Goal: Task Accomplishment & Management: Use online tool/utility

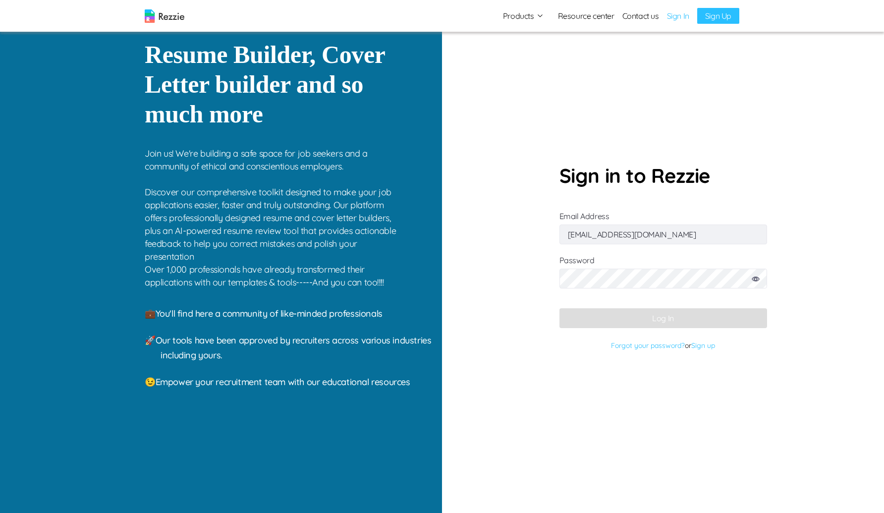
click at [655, 235] on input "cokkikukna@gufum.com" at bounding box center [663, 234] width 208 height 20
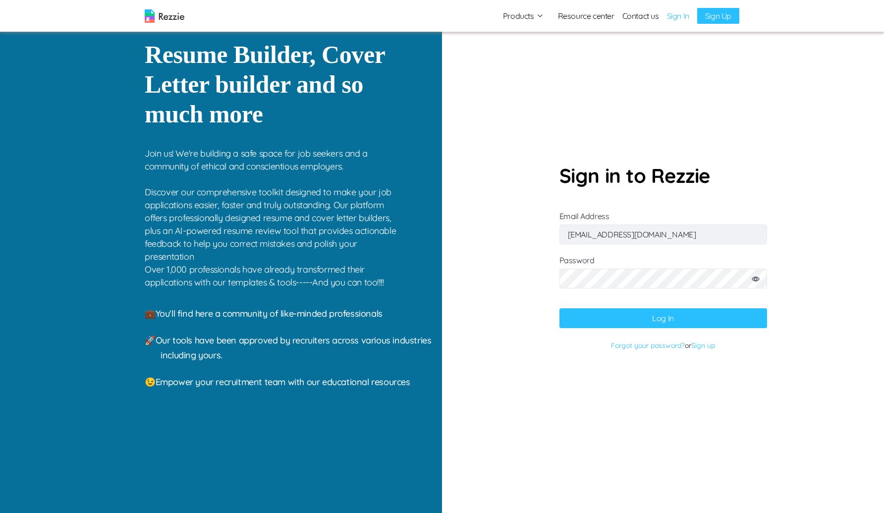
type input "gaku@mailinator.com"
click at [752, 276] on icon at bounding box center [755, 278] width 8 height 5
click at [582, 310] on button "Log In" at bounding box center [663, 318] width 208 height 20
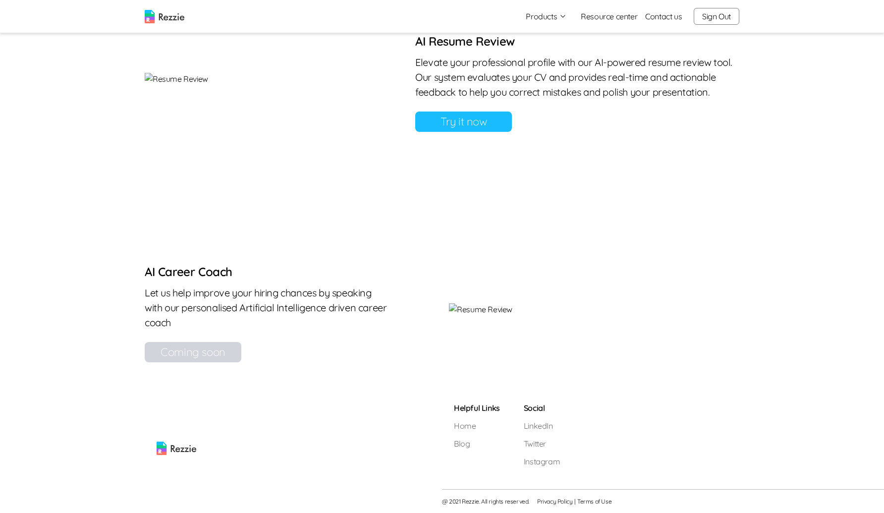
scroll to position [799, 0]
click at [512, 132] on link "Try it now" at bounding box center [463, 121] width 97 height 20
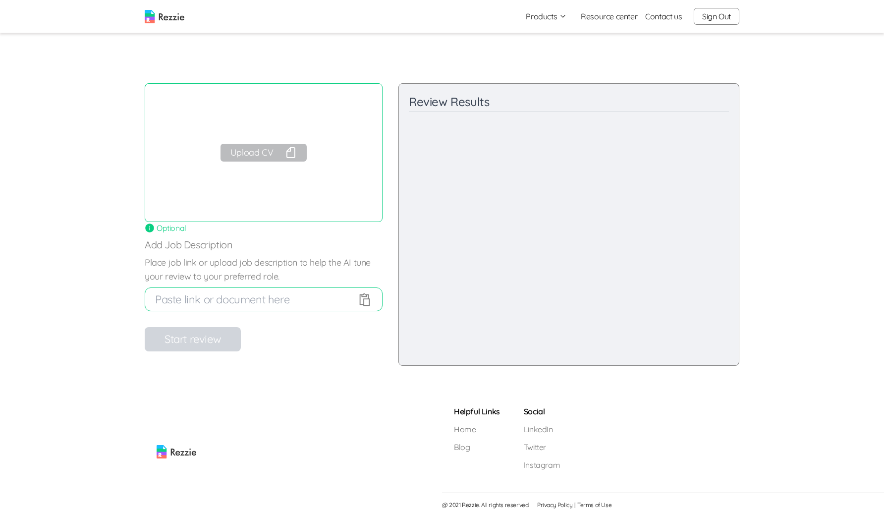
click at [278, 156] on button "Upload CV" at bounding box center [263, 153] width 86 height 18
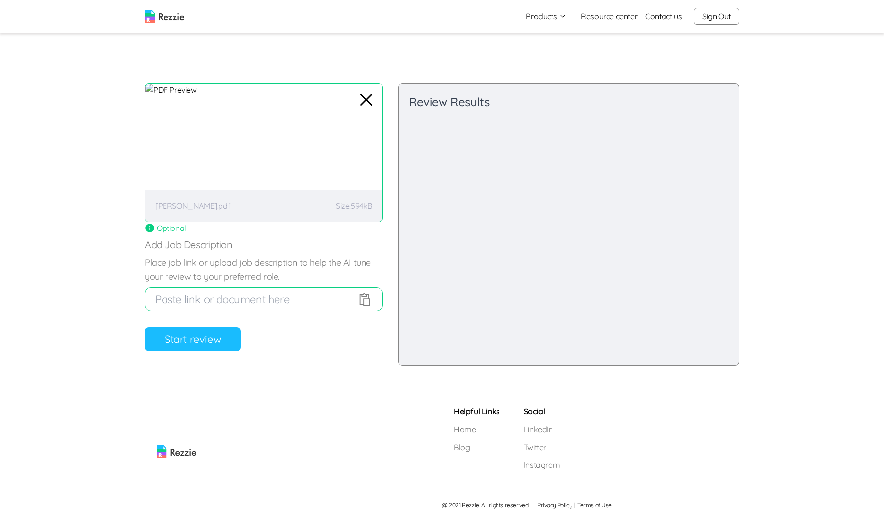
click at [195, 339] on button "Start review" at bounding box center [193, 339] width 96 height 24
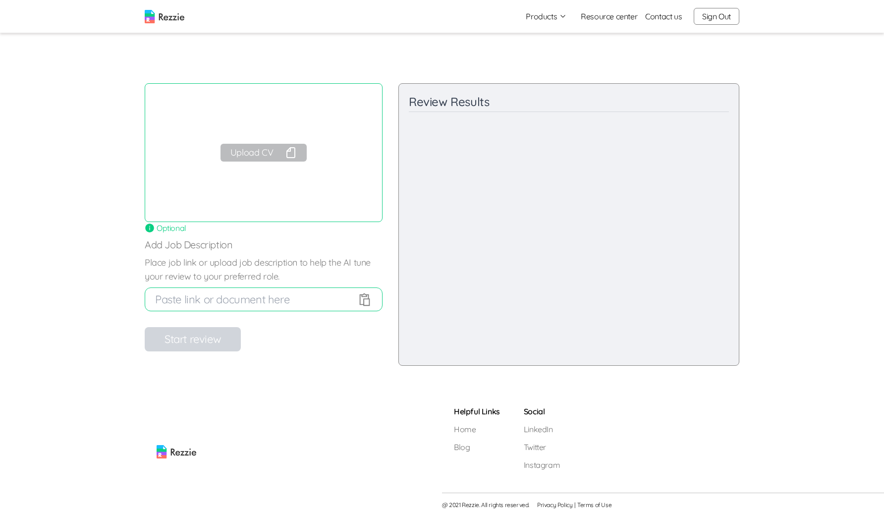
click at [245, 152] on button "Upload CV" at bounding box center [263, 153] width 86 height 18
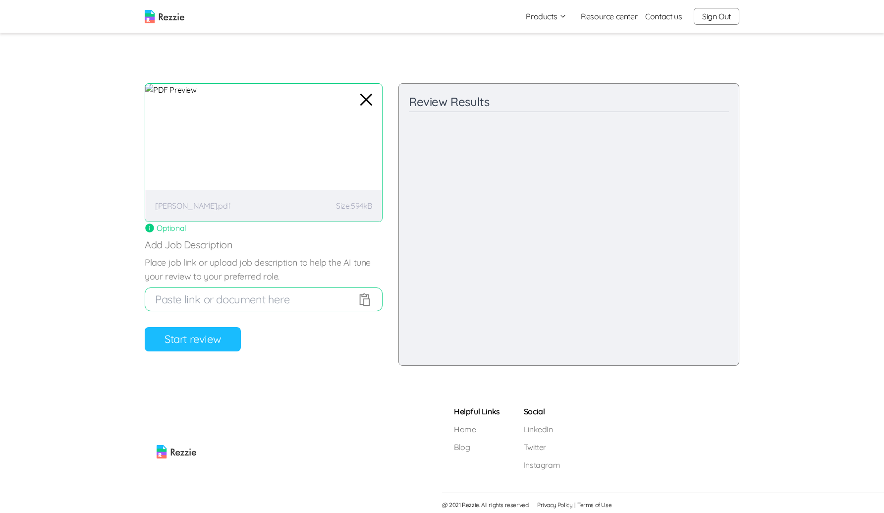
click at [199, 345] on button "Start review" at bounding box center [193, 339] width 96 height 24
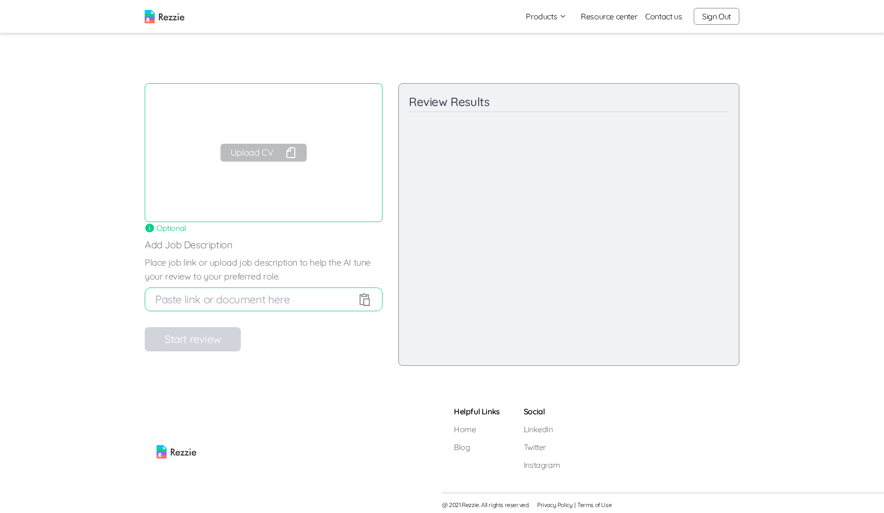
click at [262, 155] on button "Upload CV" at bounding box center [263, 153] width 86 height 18
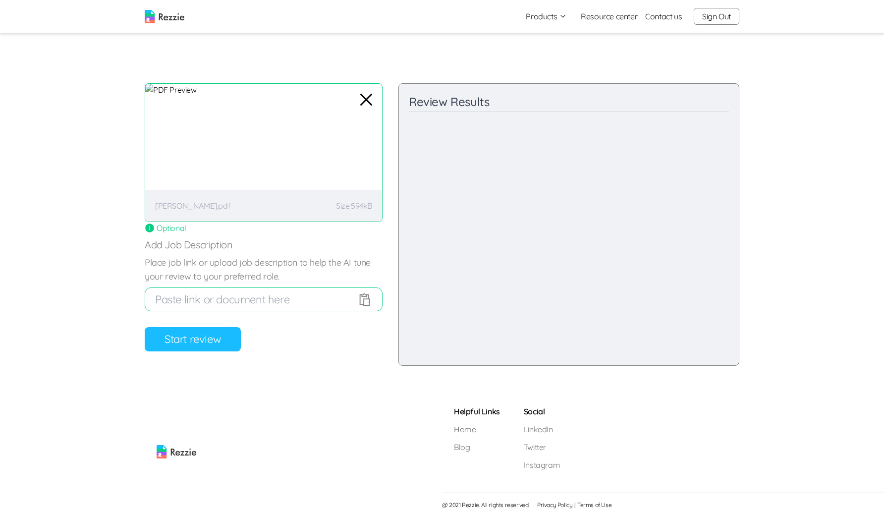
click at [216, 341] on button "Start review" at bounding box center [193, 339] width 96 height 24
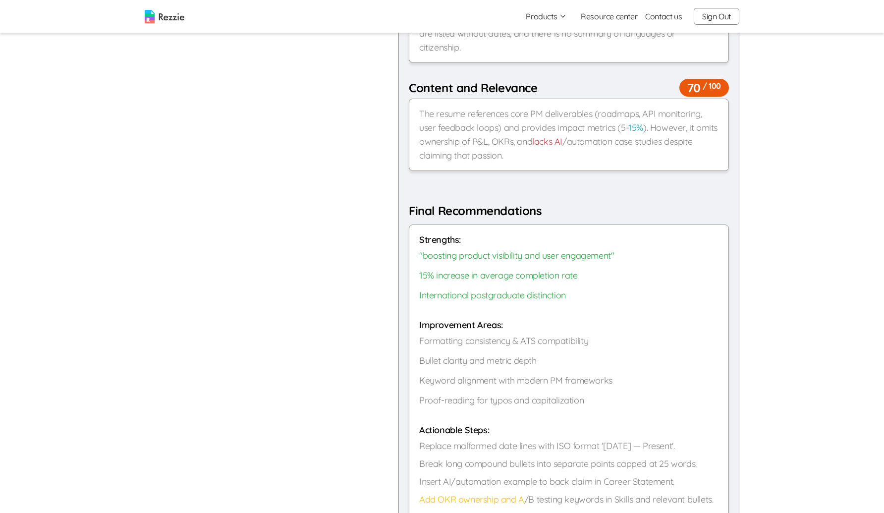
scroll to position [395, 0]
